Goal: Navigation & Orientation: Find specific page/section

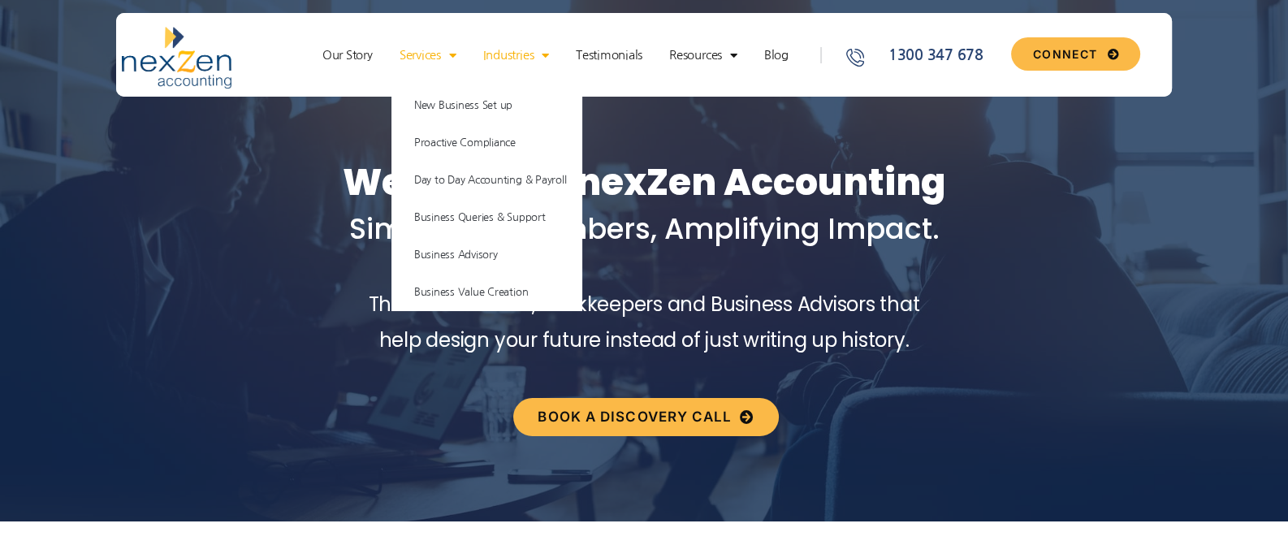
click at [527, 57] on link "Industries" at bounding box center [516, 55] width 82 height 16
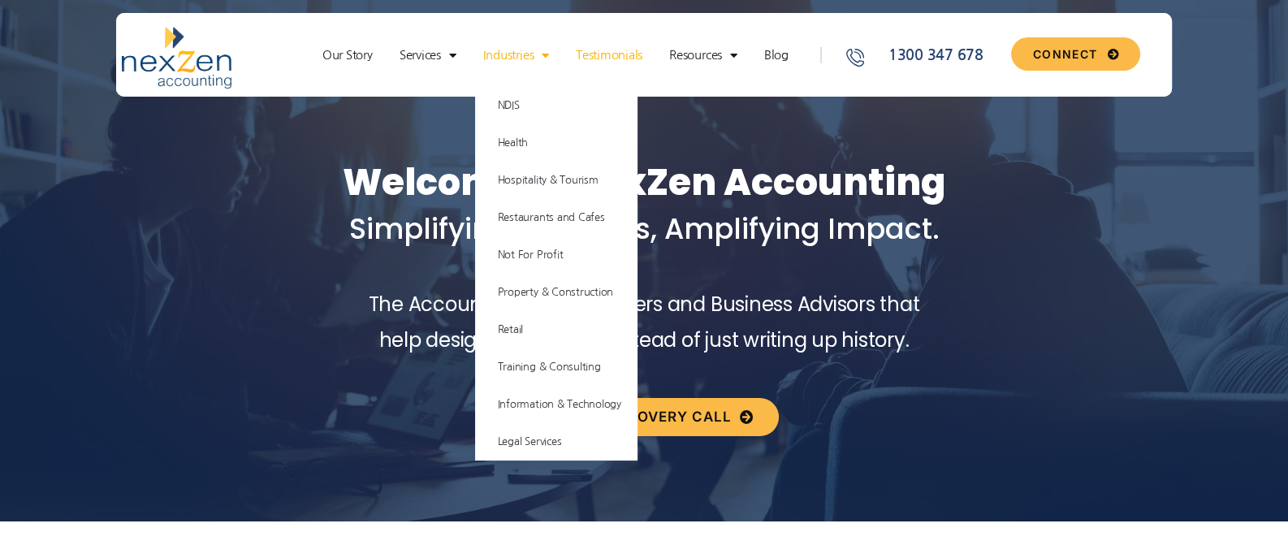
click at [609, 51] on link "Testimonials" at bounding box center [609, 55] width 83 height 16
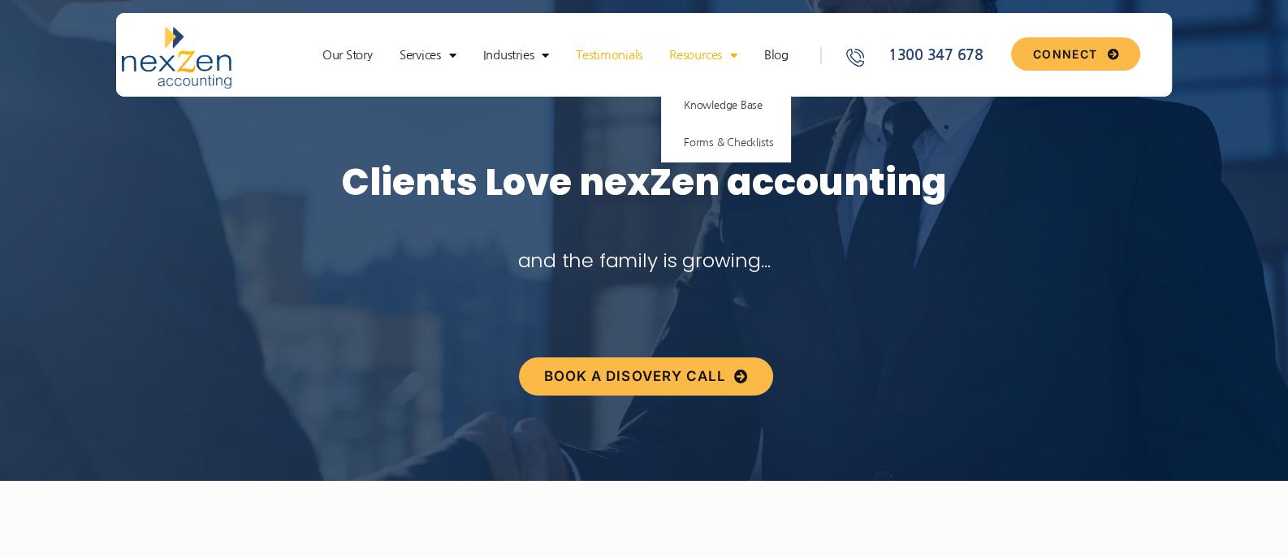
click at [689, 49] on link "Resources" at bounding box center [703, 55] width 84 height 16
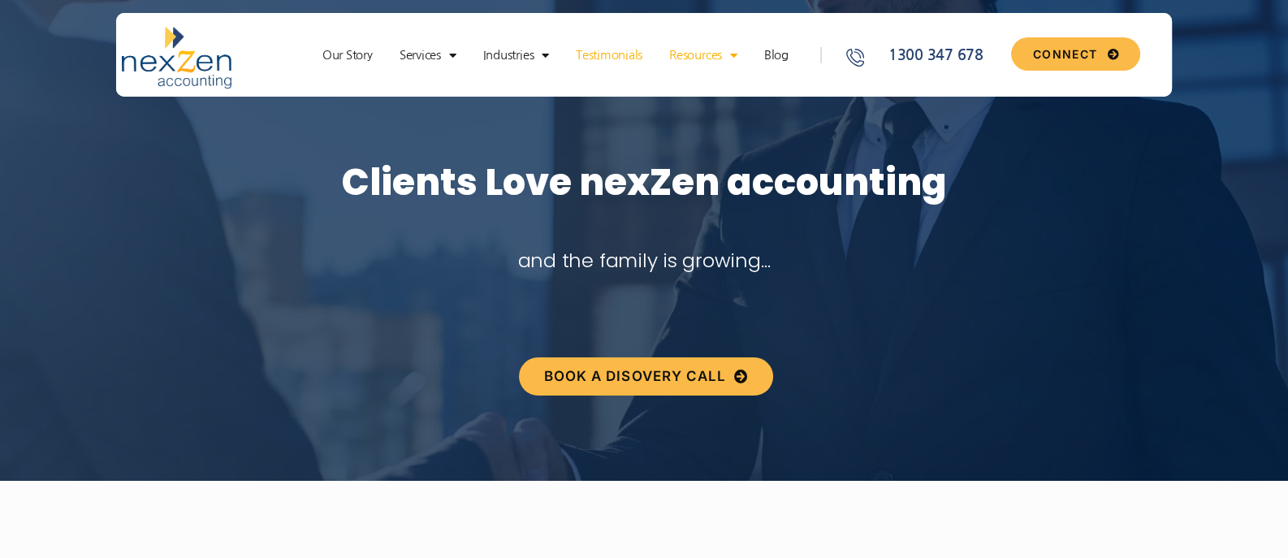
click at [729, 56] on span "Menu" at bounding box center [729, 55] width 15 height 28
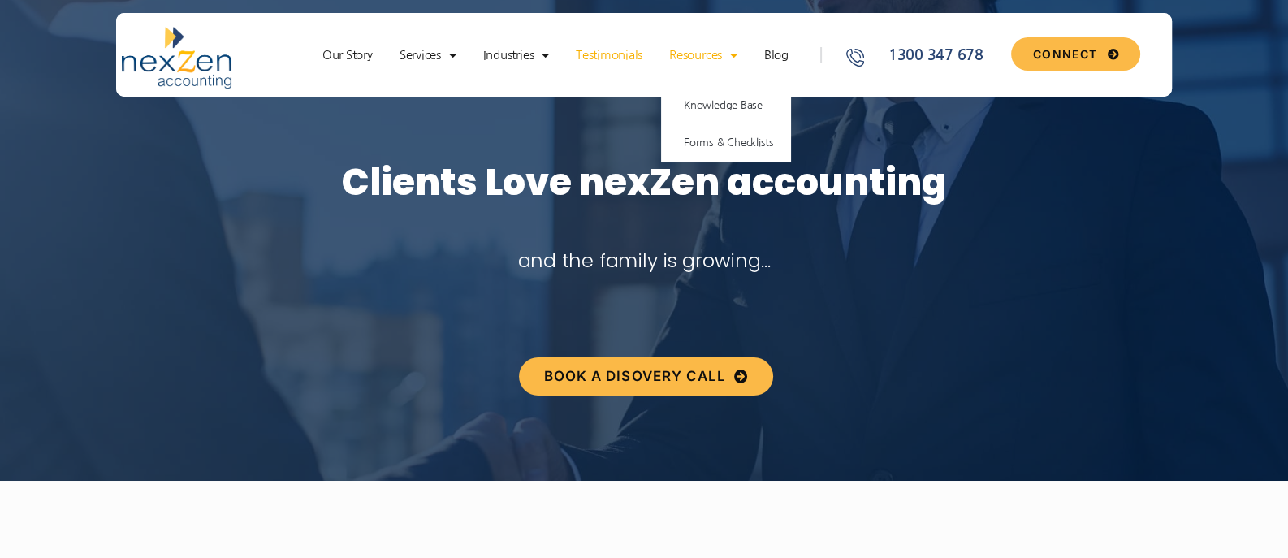
click at [736, 58] on span "Menu" at bounding box center [729, 55] width 15 height 28
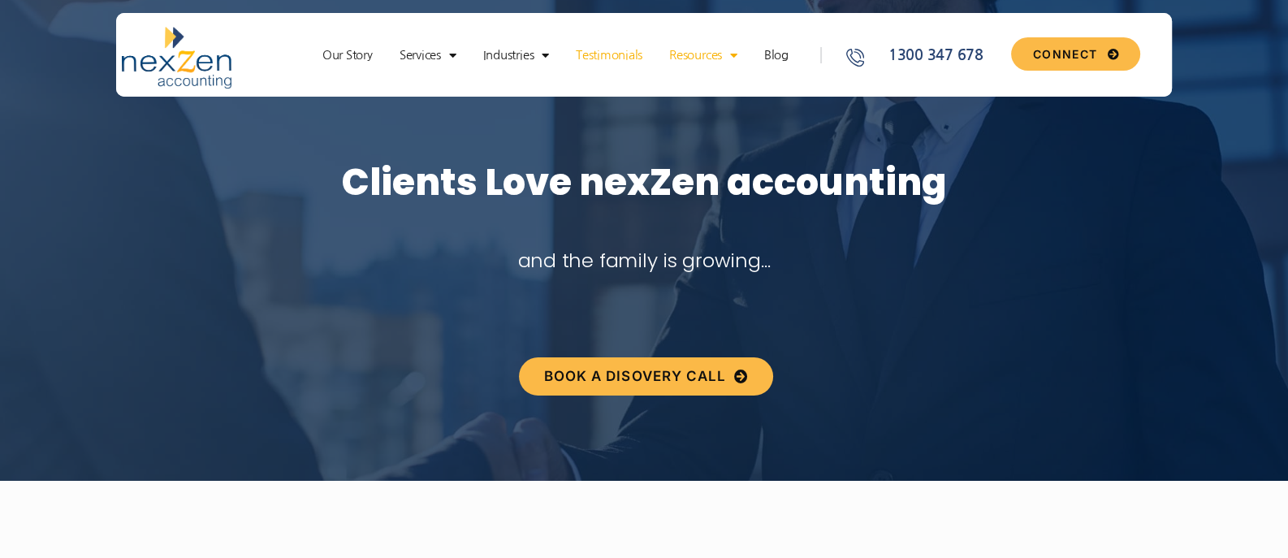
click at [736, 58] on span "Menu" at bounding box center [729, 55] width 15 height 28
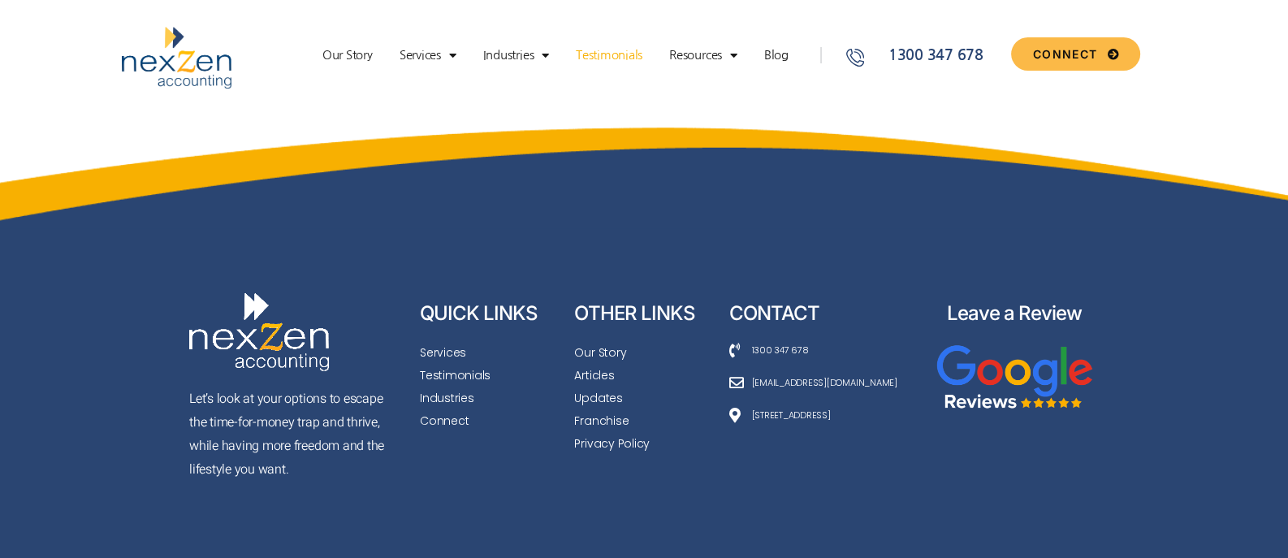
scroll to position [5141, 0]
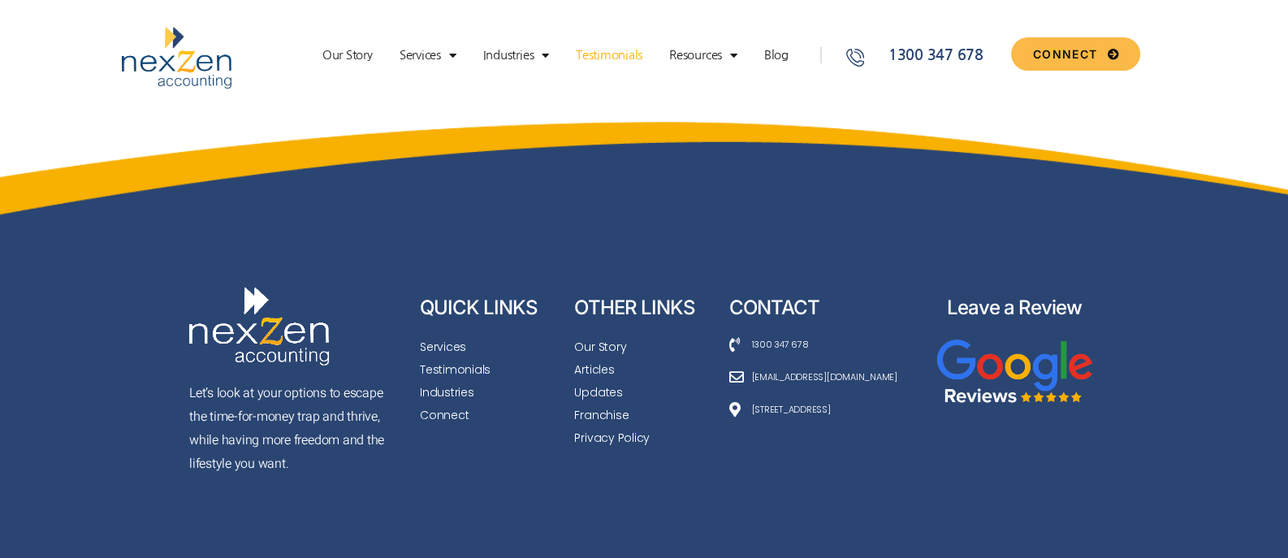
click at [610, 335] on span "Our Story" at bounding box center [600, 346] width 52 height 23
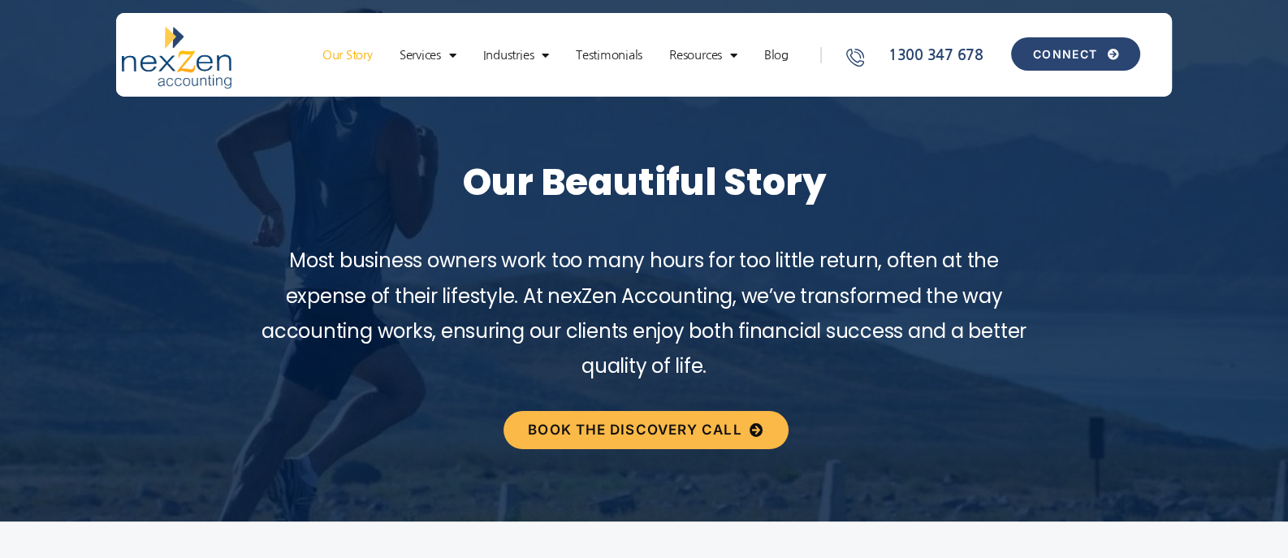
click at [1051, 49] on span "CONNECT" at bounding box center [1065, 54] width 64 height 11
click at [341, 55] on link "Our Story" at bounding box center [347, 55] width 67 height 16
